Goal: Check status: Check status

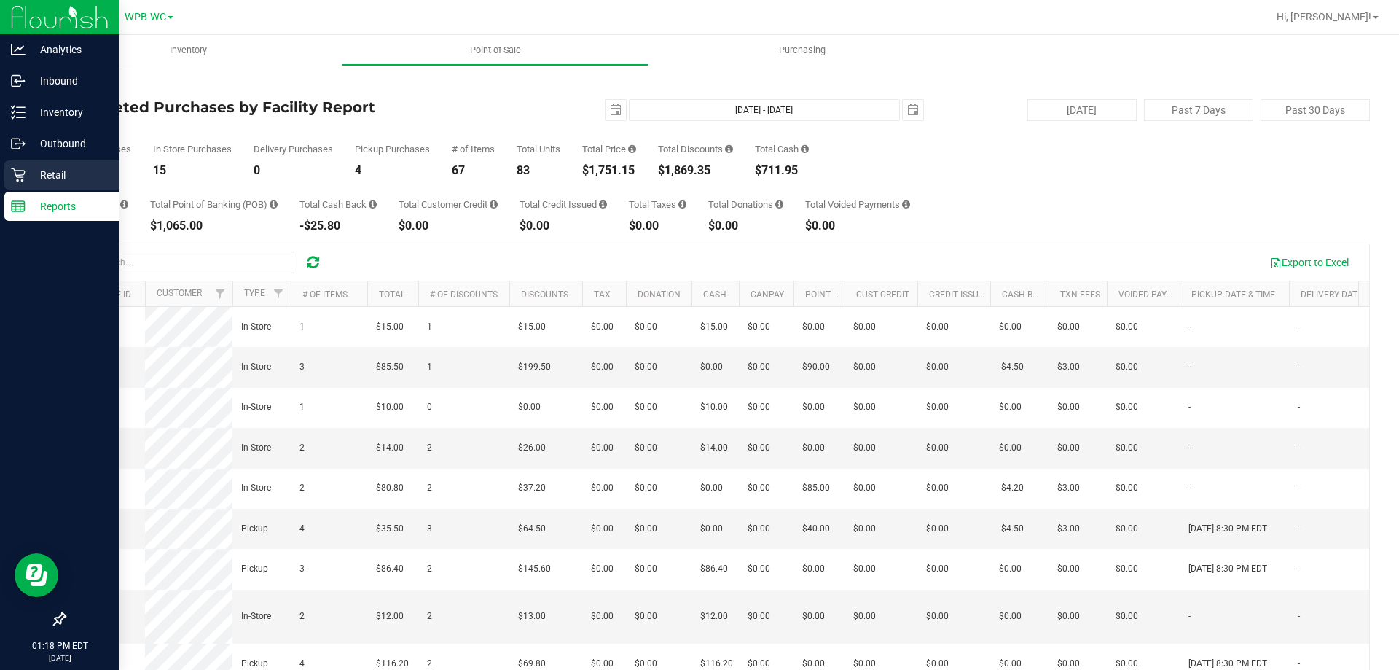
click at [35, 166] on p "Retail" at bounding box center [69, 174] width 87 height 17
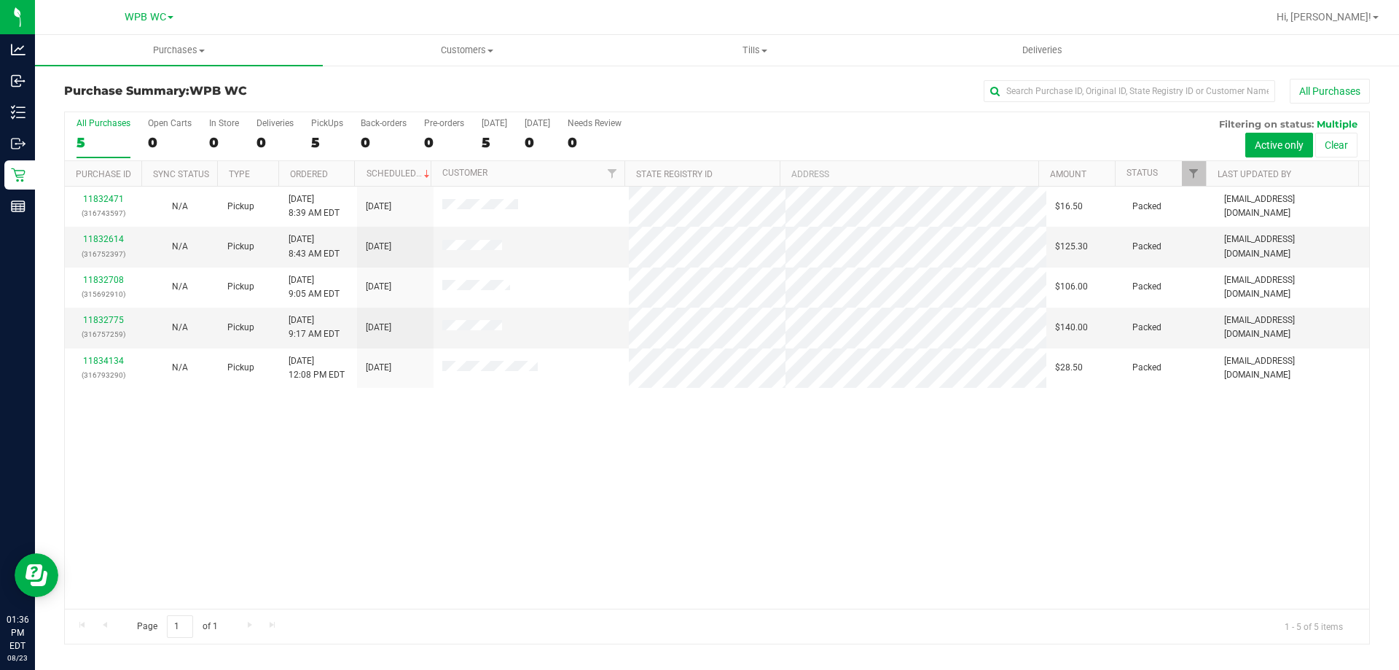
click at [106, 147] on div "5" at bounding box center [104, 142] width 54 height 17
click at [0, 0] on input "All Purchases 5" at bounding box center [0, 0] width 0 height 0
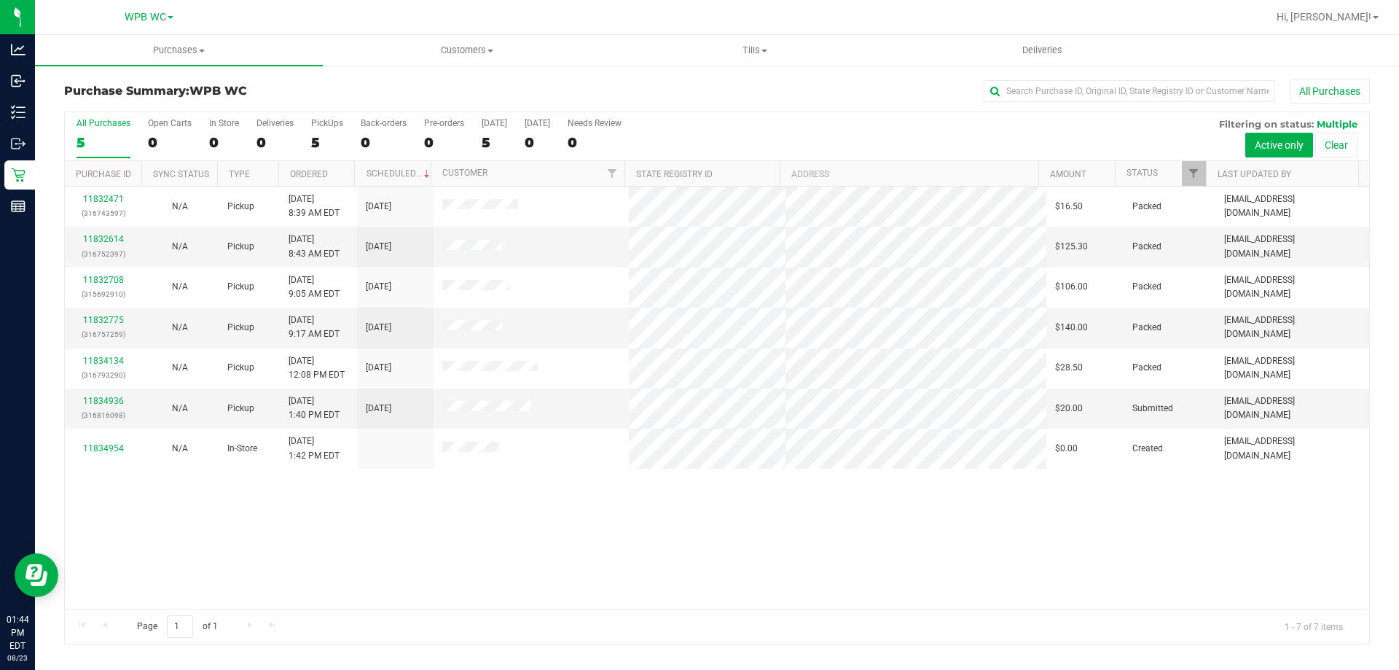
click at [93, 134] on div "5" at bounding box center [104, 142] width 54 height 17
click at [0, 0] on input "All Purchases 5" at bounding box center [0, 0] width 0 height 0
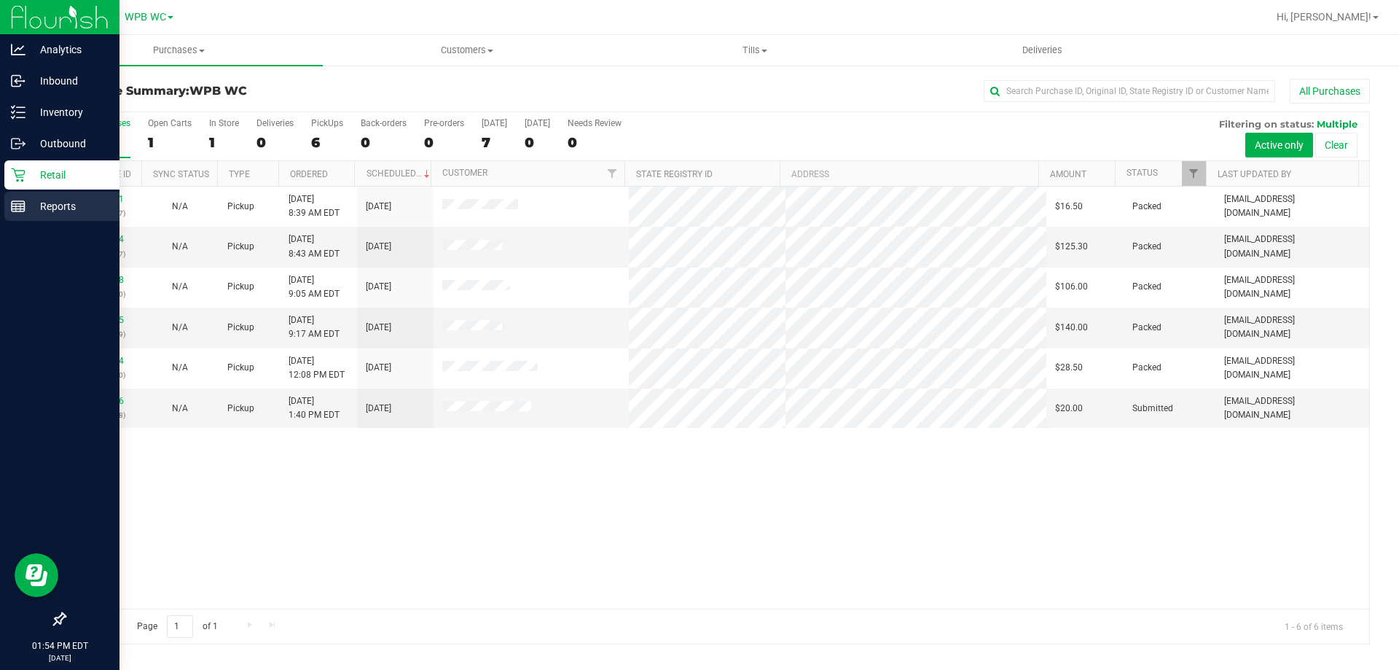
click at [9, 204] on div "Reports" at bounding box center [61, 206] width 115 height 29
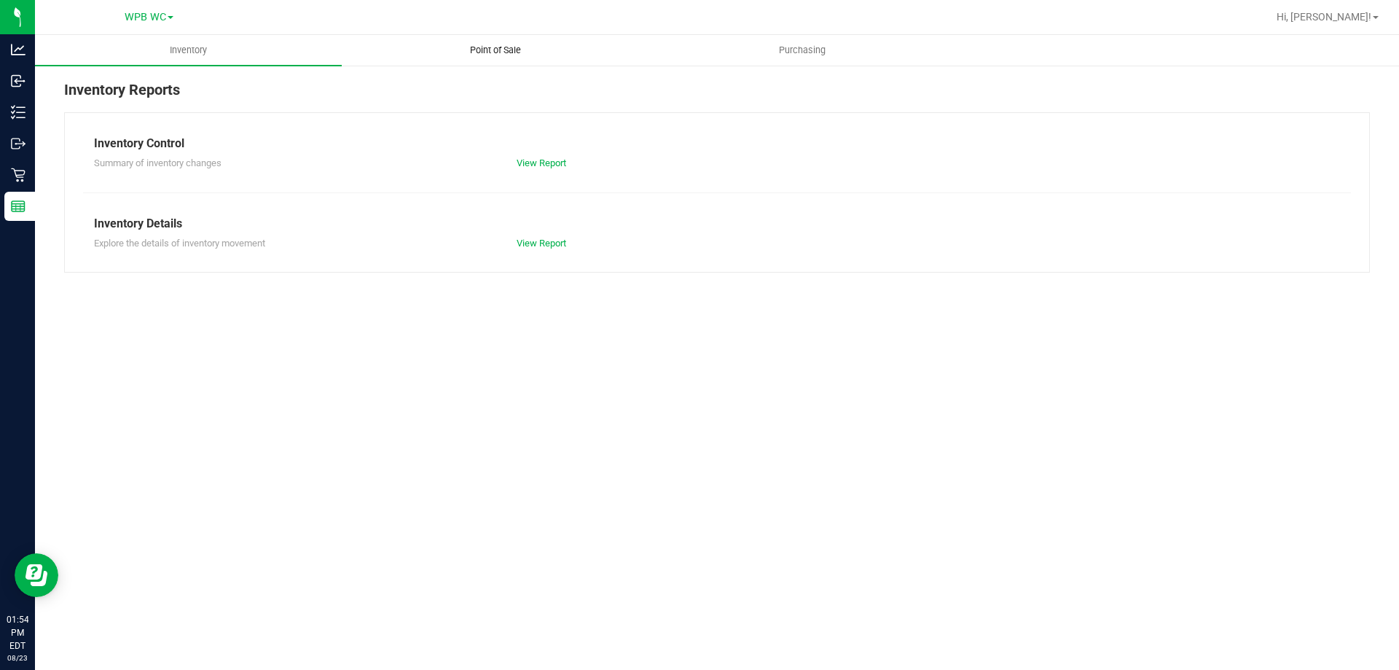
click at [506, 52] on span "Point of Sale" at bounding box center [495, 50] width 90 height 13
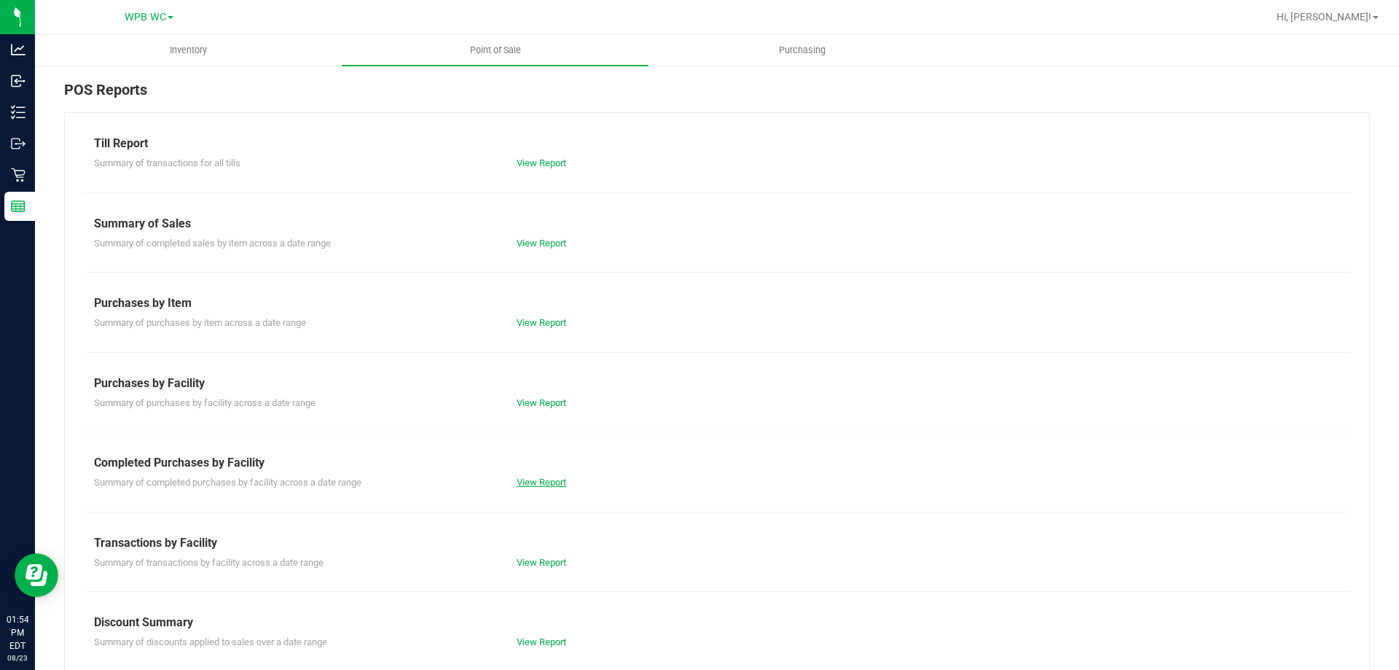
click at [546, 484] on link "View Report" at bounding box center [542, 482] width 50 height 11
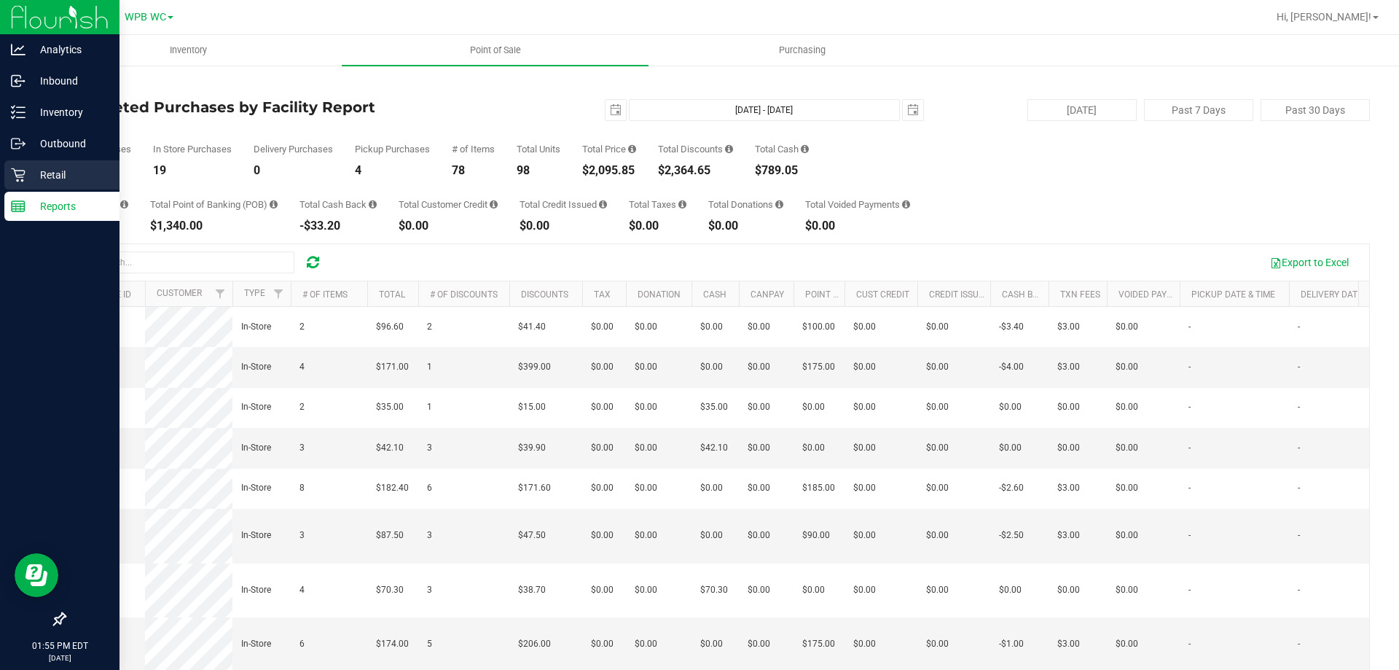
click at [31, 173] on p "Retail" at bounding box center [69, 174] width 87 height 17
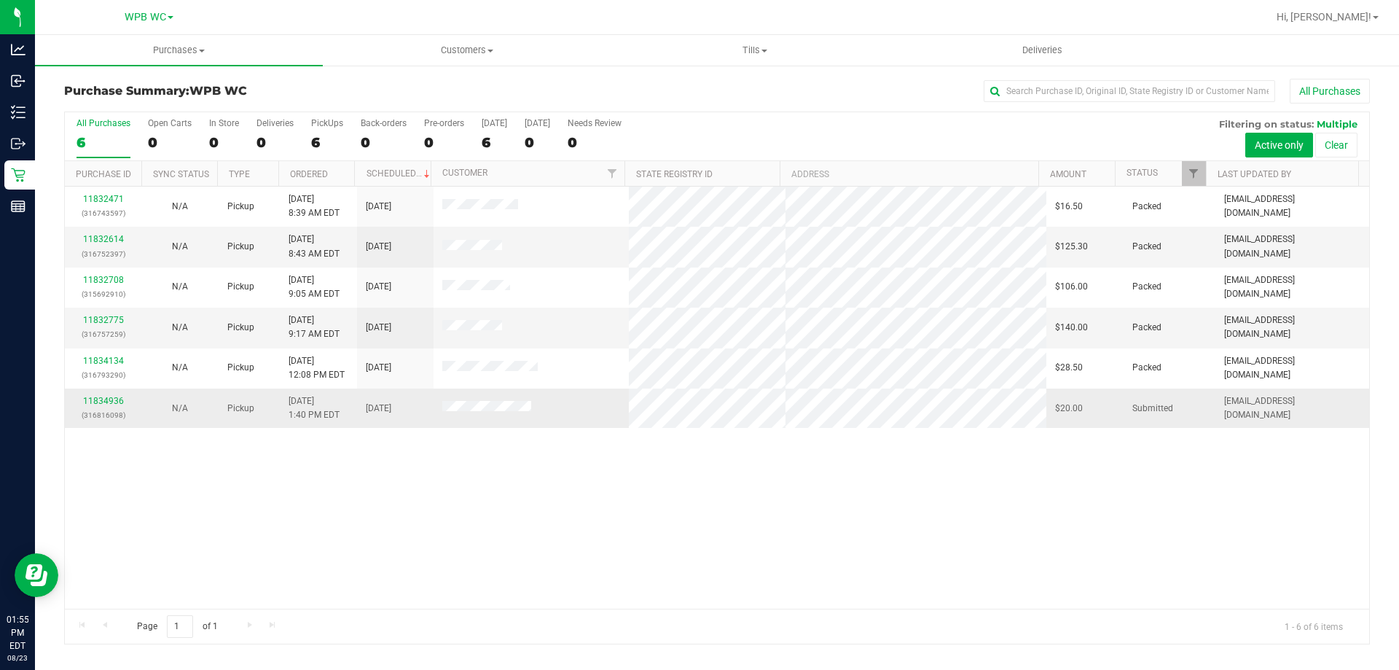
click at [123, 400] on div "11834936 (316816098)" at bounding box center [103, 408] width 59 height 28
click at [122, 400] on div "11834936 (316816098)" at bounding box center [103, 408] width 59 height 28
click at [118, 401] on link "11834936" at bounding box center [103, 401] width 41 height 10
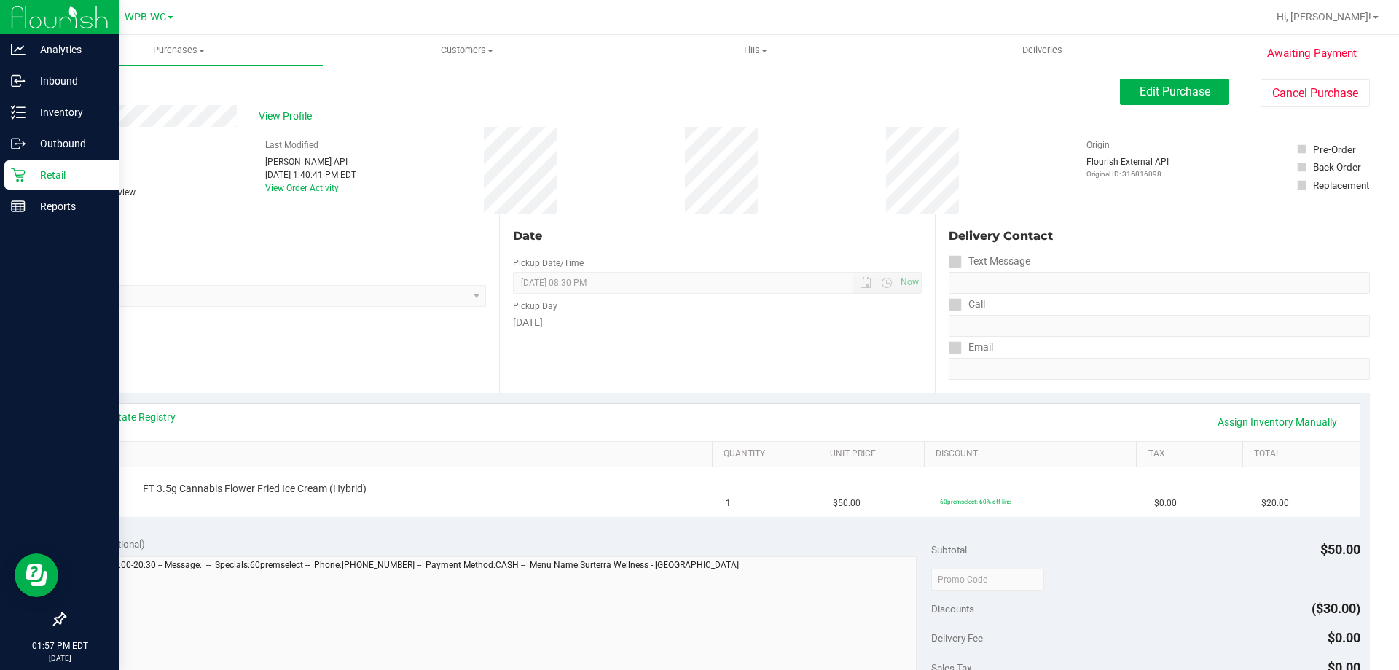
click at [0, 164] on link "Retail" at bounding box center [60, 175] width 120 height 31
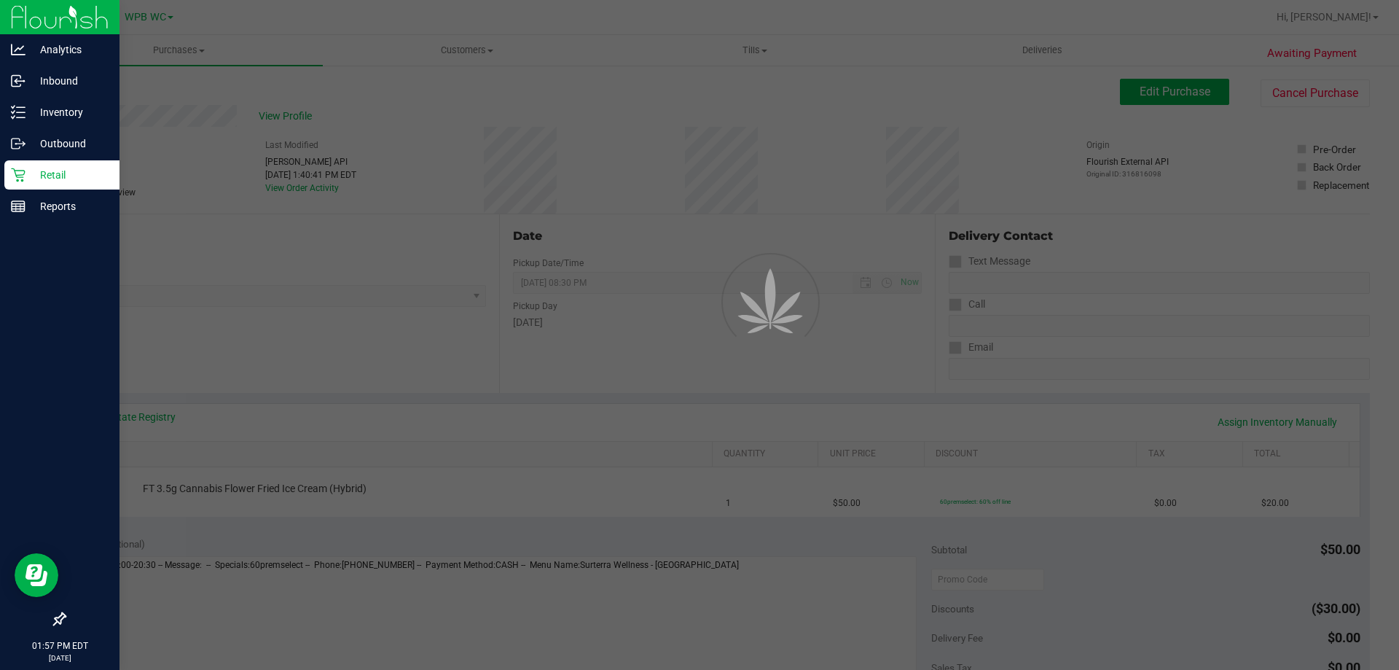
click at [24, 174] on icon at bounding box center [18, 175] width 14 height 14
